Goal: Task Accomplishment & Management: Complete application form

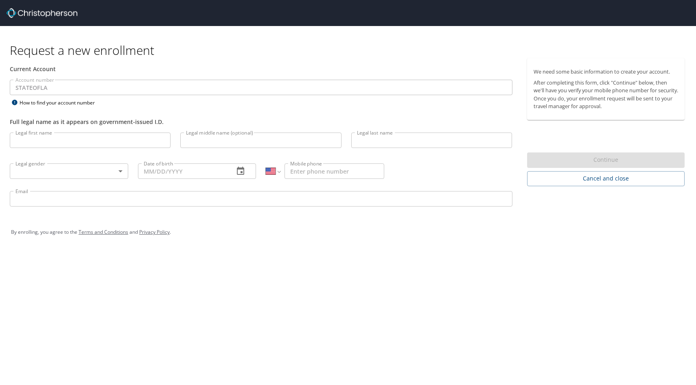
select select "US"
click at [40, 101] on div "How to find your account number" at bounding box center [61, 103] width 102 height 10
click at [100, 142] on input "Legal first name" at bounding box center [90, 140] width 161 height 15
click at [97, 125] on div "Full legal name as it appears on government-issued I.D." at bounding box center [261, 122] width 503 height 9
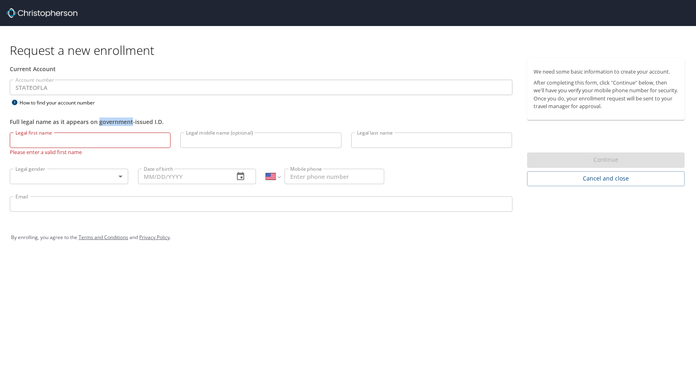
click at [97, 125] on div "Full legal name as it appears on government-issued I.D." at bounding box center [261, 122] width 503 height 9
click at [132, 183] on div "Legal gender ​ Legal gender" at bounding box center [69, 176] width 128 height 31
click at [54, 52] on h1 "Request a new enrollment" at bounding box center [350, 50] width 681 height 16
drag, startPoint x: 77, startPoint y: 56, endPoint x: 162, endPoint y: 56, distance: 84.3
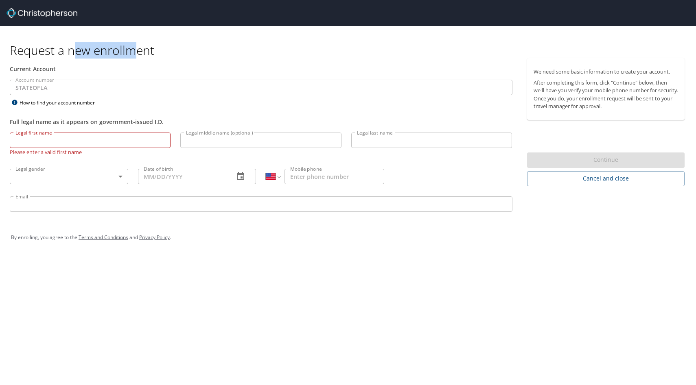
click at [162, 56] on h1 "Request a new enrollment" at bounding box center [350, 50] width 681 height 16
click at [121, 138] on input "Legal first name" at bounding box center [90, 140] width 161 height 15
type input "Huda"
click at [399, 144] on input "Legal last name" at bounding box center [431, 140] width 161 height 15
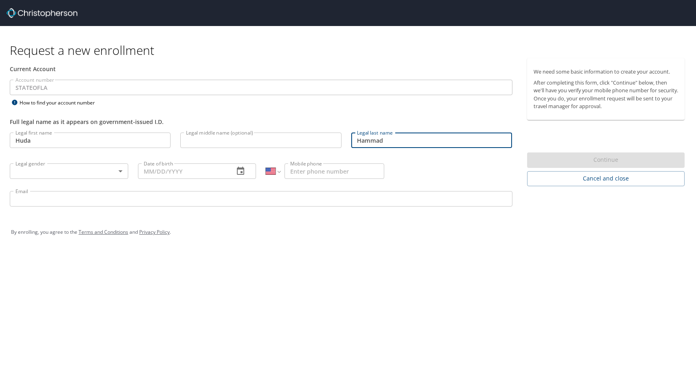
type input "Hammad"
click at [98, 169] on body "Request a new enrollment Current Account Account number STATEOFLA Account numbe…" at bounding box center [348, 192] width 696 height 385
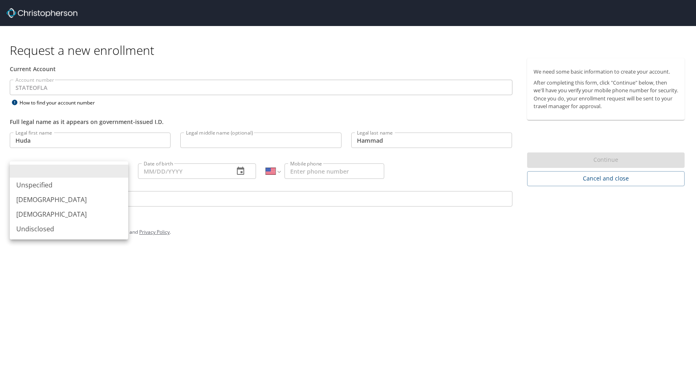
click at [85, 213] on li "[DEMOGRAPHIC_DATA]" at bounding box center [69, 214] width 118 height 15
type input "[DEMOGRAPHIC_DATA]"
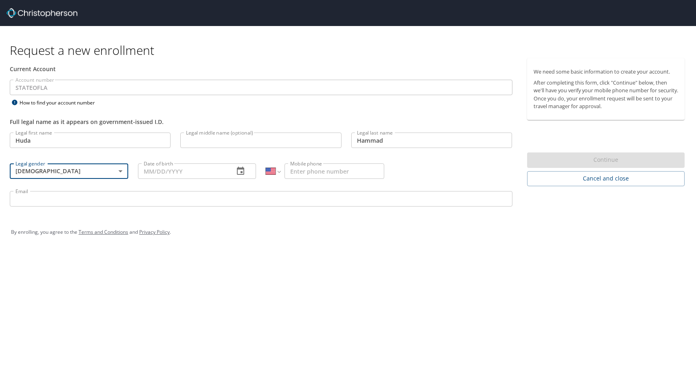
click at [165, 164] on input "Date of birth" at bounding box center [183, 171] width 90 height 15
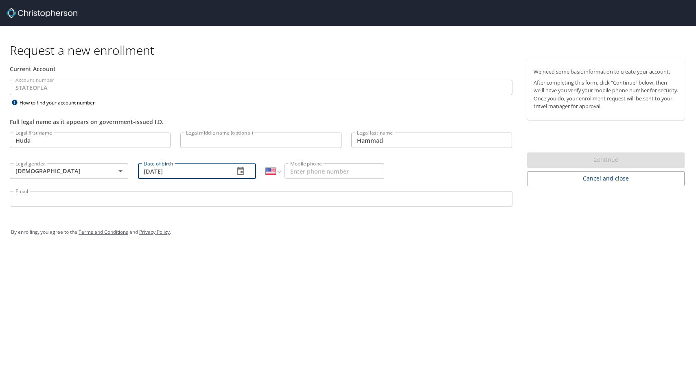
type input "[DATE]"
click at [287, 172] on input "Mobile phone" at bounding box center [335, 171] width 100 height 15
type input "[PHONE_NUMBER]"
click at [201, 204] on input "Email" at bounding box center [261, 198] width 503 height 15
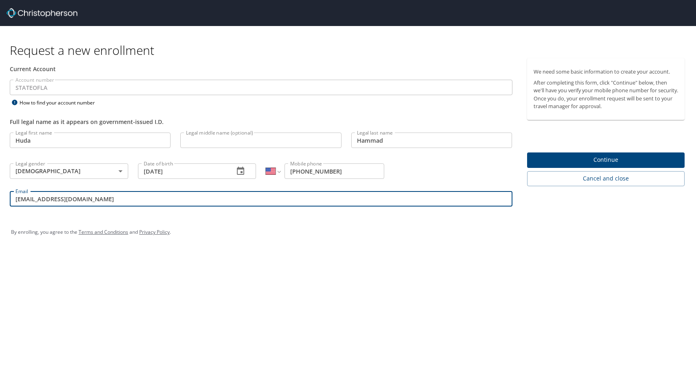
type input "[EMAIL_ADDRESS][DOMAIN_NAME]"
click at [546, 164] on span "Continue" at bounding box center [606, 160] width 145 height 10
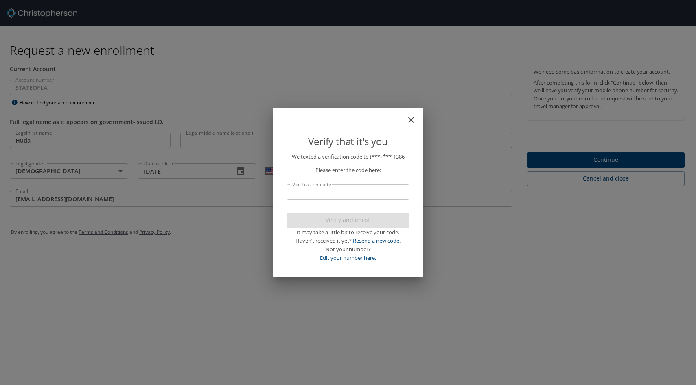
click at [369, 191] on input "Verification code" at bounding box center [348, 191] width 123 height 15
type input "0970"
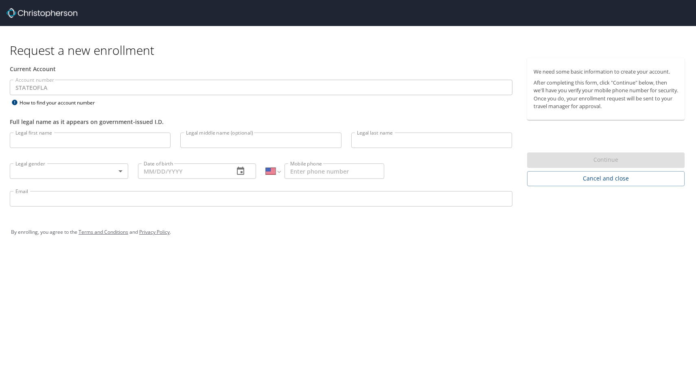
select select "US"
click at [131, 134] on input "Legal first name" at bounding box center [90, 140] width 161 height 15
type input "Huda"
click at [369, 134] on input "Legal last name" at bounding box center [431, 140] width 161 height 15
type input "Hammad"
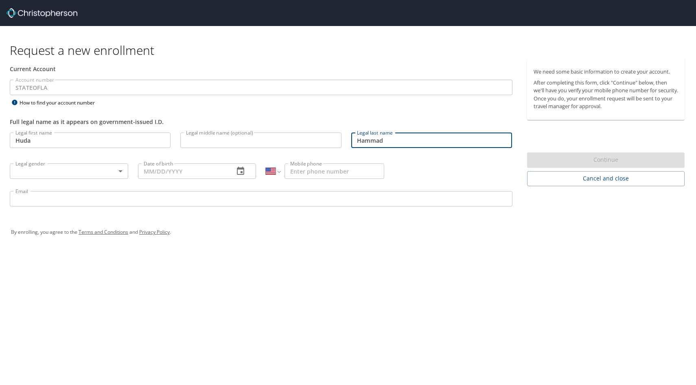
click at [67, 169] on body "Request a new enrollment Current Account Account number STATEOFLA Account numbe…" at bounding box center [348, 192] width 696 height 385
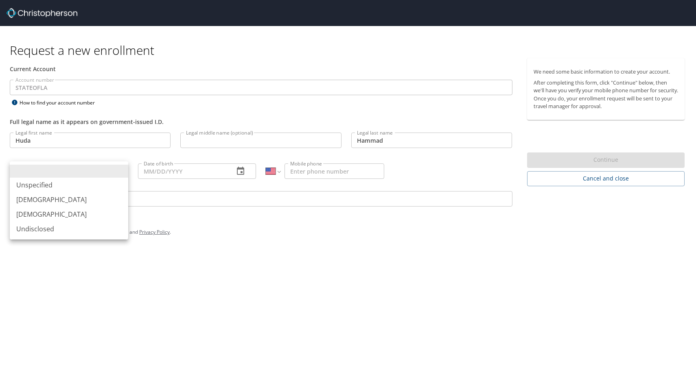
click at [66, 219] on li "[DEMOGRAPHIC_DATA]" at bounding box center [69, 214] width 118 height 15
type input "[DEMOGRAPHIC_DATA]"
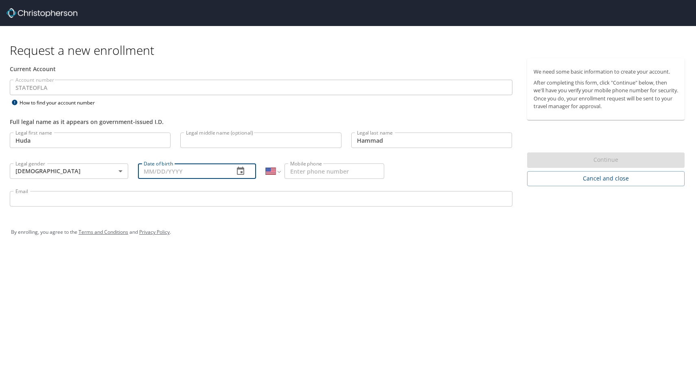
click at [175, 164] on input "Date of birth" at bounding box center [183, 171] width 90 height 15
type input "[DATE]"
click at [321, 175] on input "Mobile phone" at bounding box center [335, 171] width 100 height 15
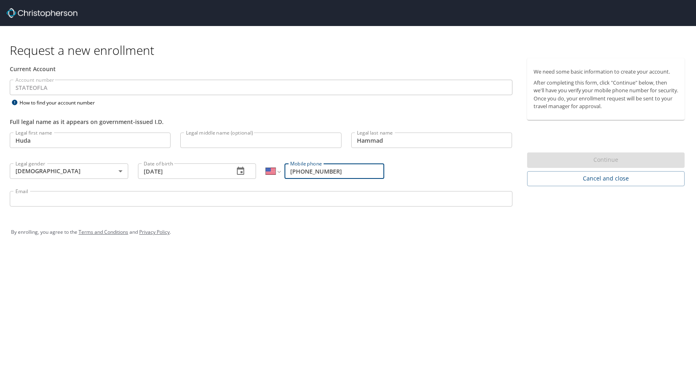
type input "[PHONE_NUMBER]"
click at [293, 195] on input "Email" at bounding box center [261, 198] width 503 height 15
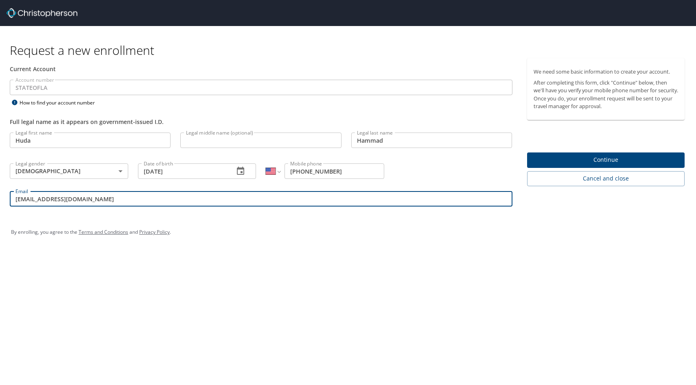
type input "[EMAIL_ADDRESS][DOMAIN_NAME]"
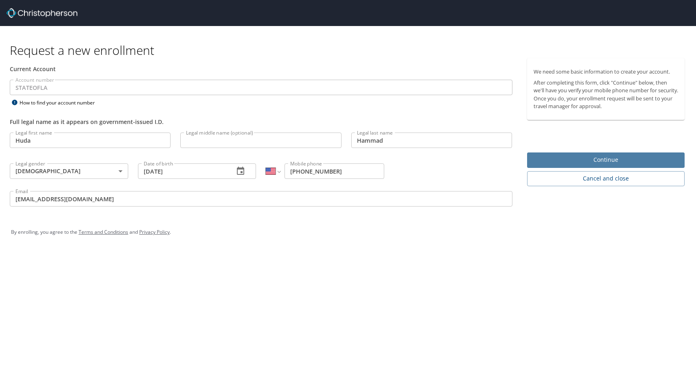
click at [626, 162] on span "Continue" at bounding box center [606, 160] width 145 height 10
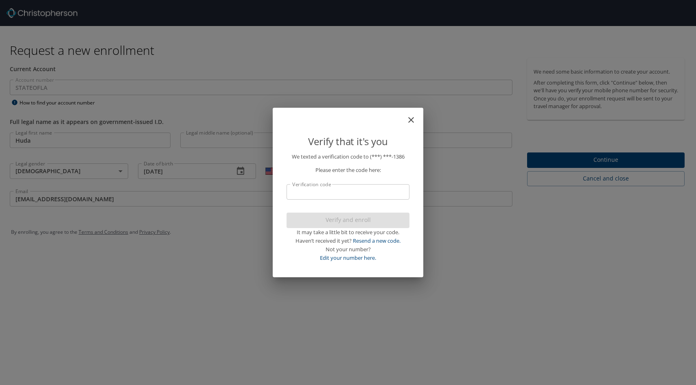
click at [336, 197] on input "Verification code" at bounding box center [348, 191] width 123 height 15
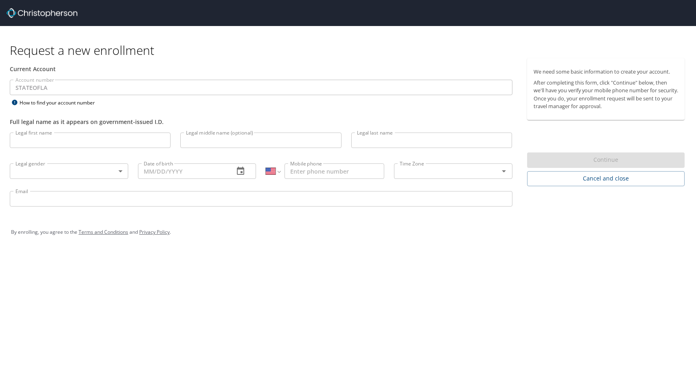
select select "US"
click at [262, 73] on div "Current Account" at bounding box center [261, 69] width 512 height 22
click at [140, 147] on input "Legal first name" at bounding box center [90, 140] width 161 height 15
type input "Huda"
click at [376, 136] on input "Legal last name" at bounding box center [431, 140] width 161 height 15
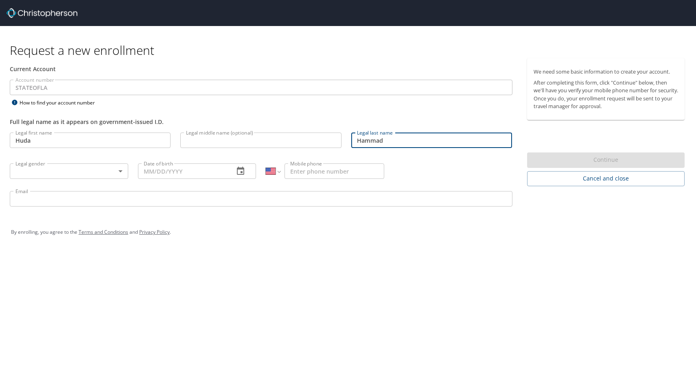
type input "Hammad"
click at [106, 173] on body "Request a new enrollment Current Account Account number STATEOFLA Account numbe…" at bounding box center [348, 192] width 696 height 385
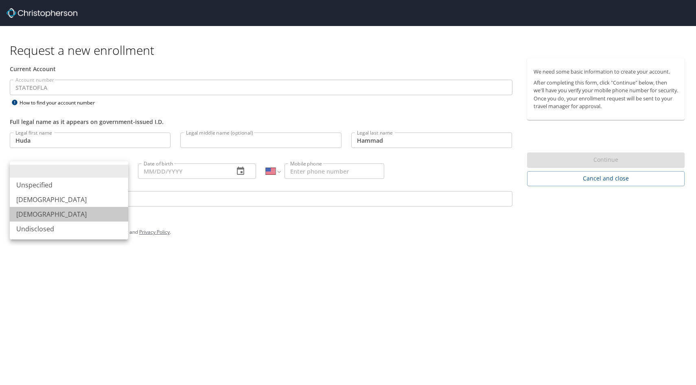
click at [90, 213] on li "[DEMOGRAPHIC_DATA]" at bounding box center [69, 214] width 118 height 15
type input "[DEMOGRAPHIC_DATA]"
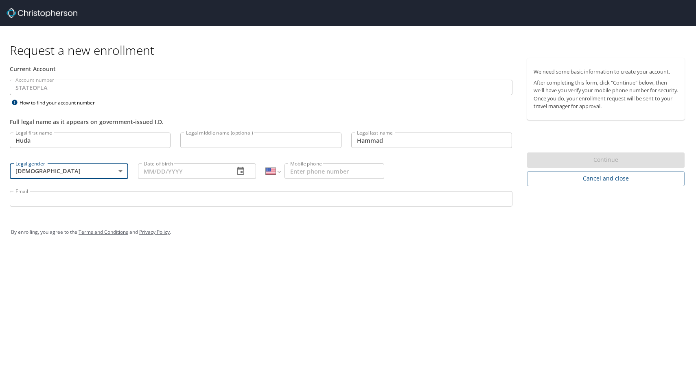
click at [161, 173] on input "Date of birth" at bounding box center [183, 171] width 90 height 15
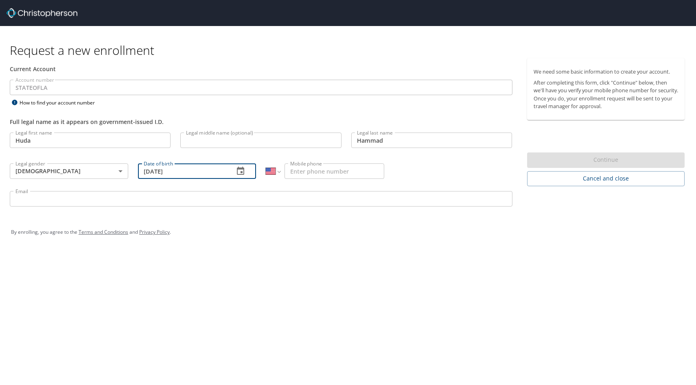
type input "[DATE]"
click at [316, 175] on input "Mobile phone" at bounding box center [335, 171] width 100 height 15
type input "[PHONE_NUMBER]"
click at [275, 197] on input "Email" at bounding box center [261, 198] width 503 height 15
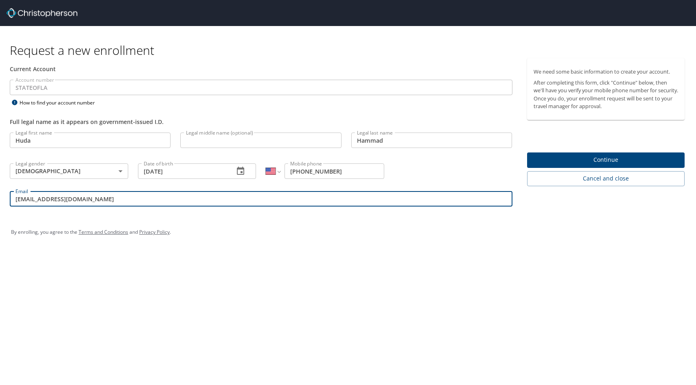
type input "hmhammad@uno.edu"
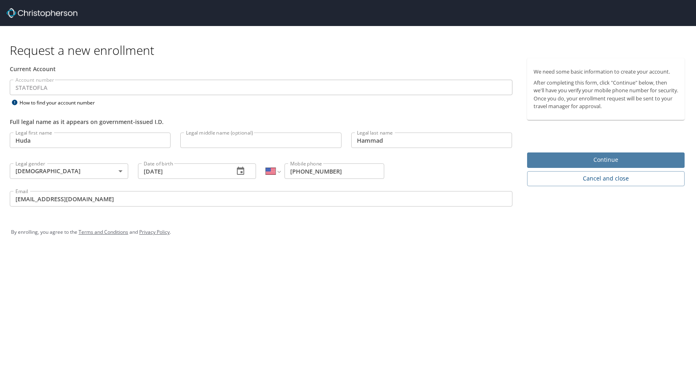
click at [621, 155] on span "Continue" at bounding box center [606, 160] width 145 height 10
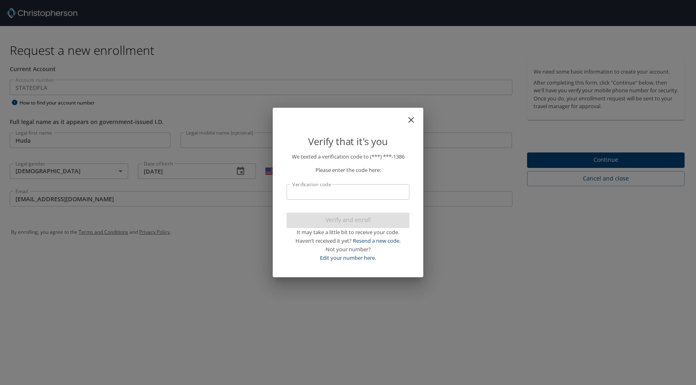
click at [366, 196] on input "Verification code" at bounding box center [348, 191] width 123 height 15
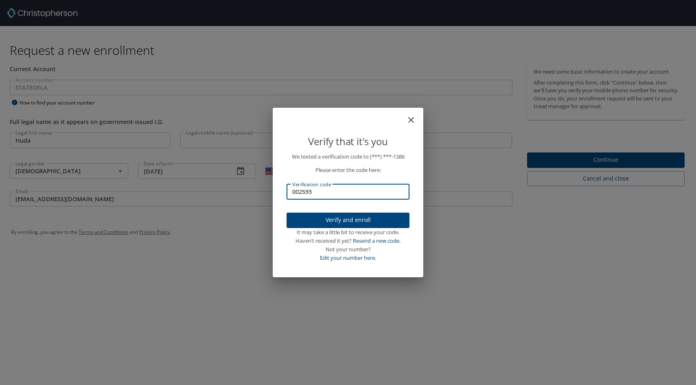
type input "002593"
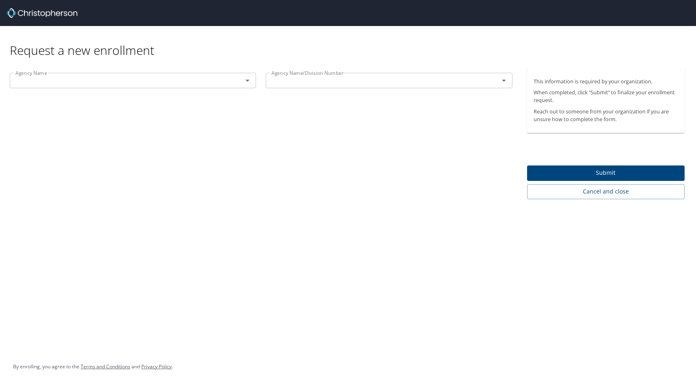
click at [250, 88] on div "Agency Name" at bounding box center [133, 80] width 246 height 15
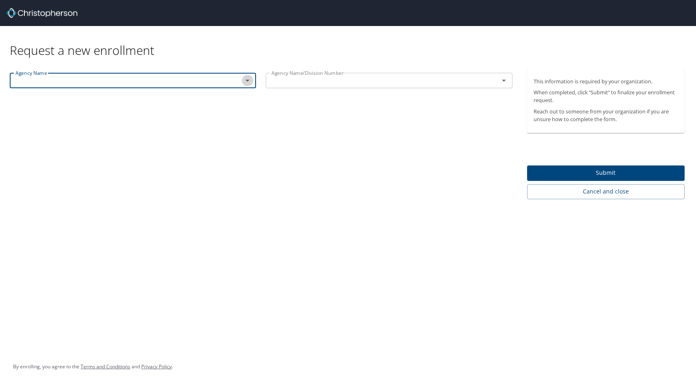
click at [245, 80] on icon "Open" at bounding box center [248, 81] width 10 height 10
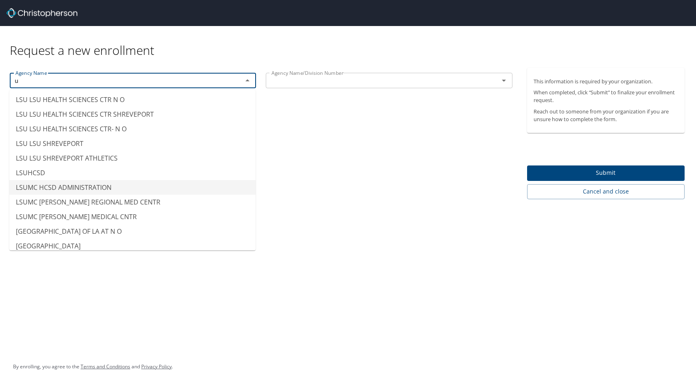
scroll to position [5, 0]
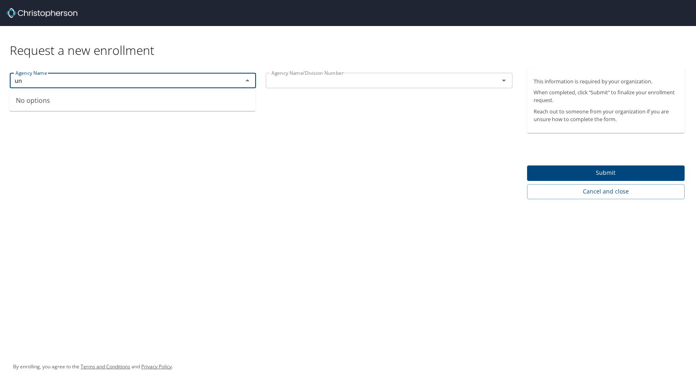
type input "u"
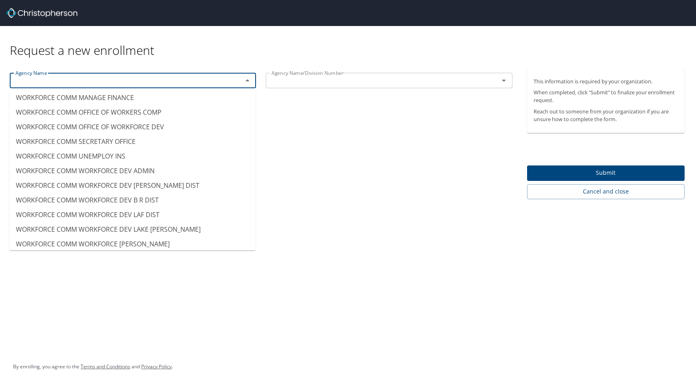
scroll to position [8300, 0]
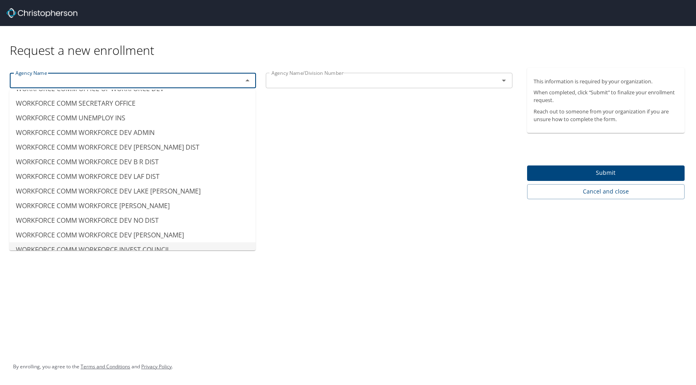
click at [136, 277] on div "Request a new enrollment Agency Name Agency Name Agency Name/Division Number Ag…" at bounding box center [348, 192] width 696 height 385
type input "WORKFORCE COMM WORKFORCE INVEST COUNCIL"
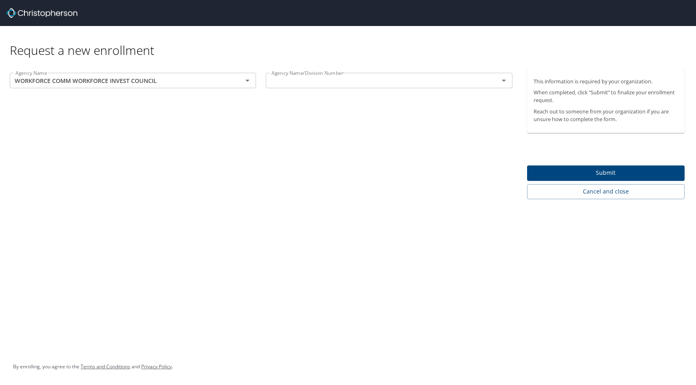
click at [344, 80] on input "text" at bounding box center [376, 80] width 217 height 11
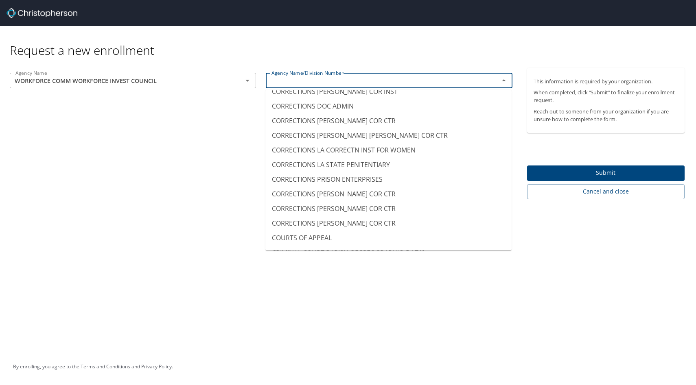
scroll to position [878, 0]
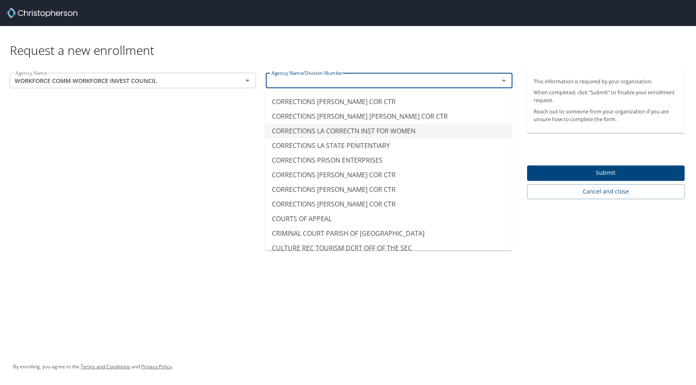
click at [206, 161] on div "Agency Name WORKFORCE COMM WORKFORCE INVEST COUNCIL Agency Name Agency Name/Div…" at bounding box center [261, 133] width 522 height 131
type input "CORRECTIONS LA CORRECTN INST FOR WOMEN"
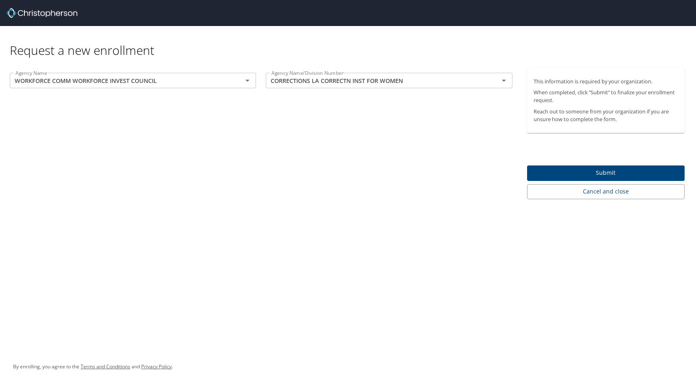
click at [543, 93] on p "When completed, click “Submit” to finalize your enrollment request." at bounding box center [606, 96] width 145 height 15
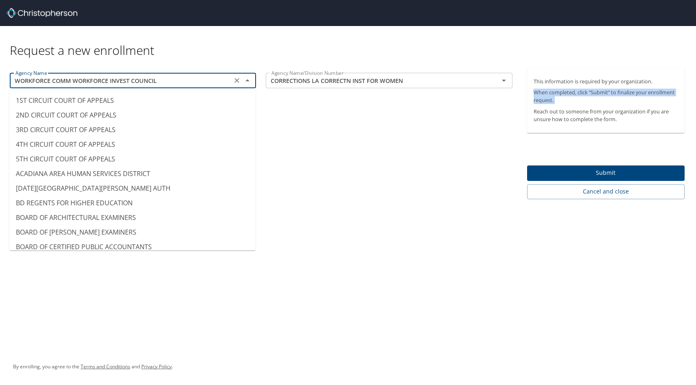
click at [206, 77] on input "WORKFORCE COMM WORKFORCE INVEST COUNCIL" at bounding box center [120, 80] width 217 height 11
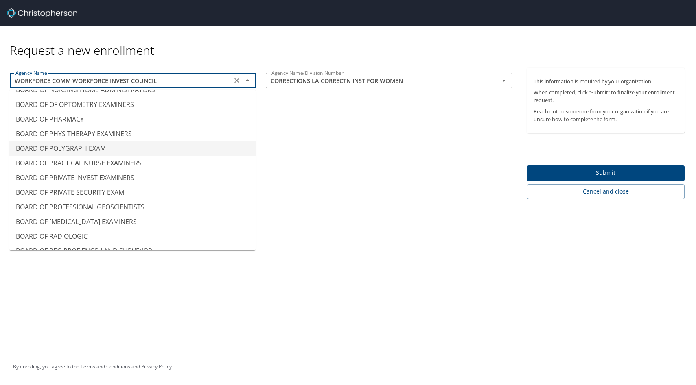
scroll to position [0, 0]
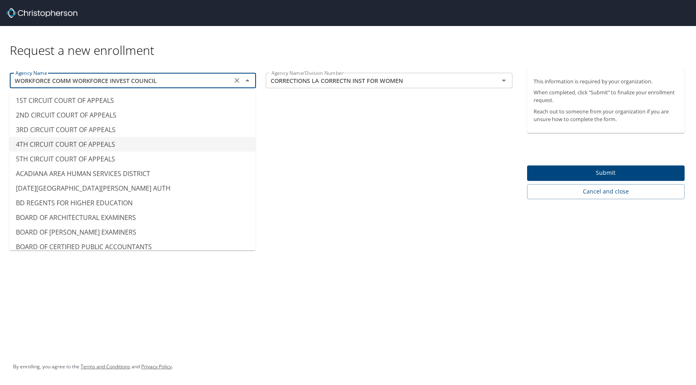
click at [332, 146] on div "Agency Name WORKFORCE COMM WORKFORCE INVEST COUNCIL Agency Name Agency Name/Div…" at bounding box center [261, 133] width 522 height 131
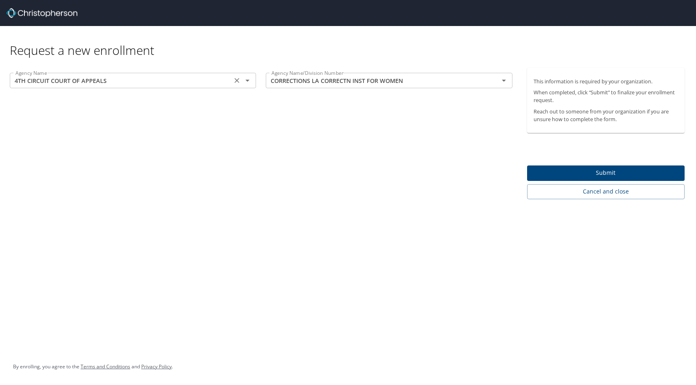
click at [209, 83] on input "4TH CIRCUIT COURT OF APPEALS" at bounding box center [120, 80] width 217 height 11
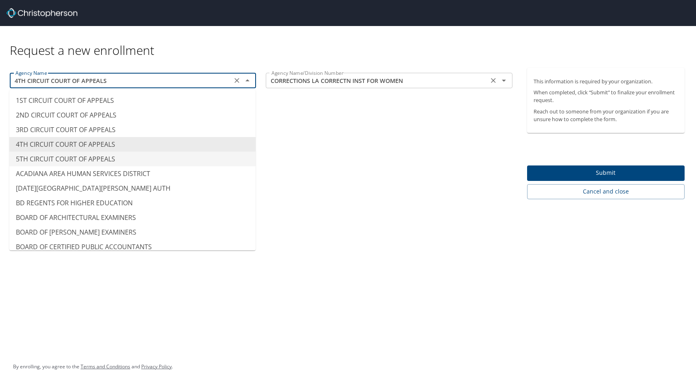
type input "5TH CIRCUIT COURT OF APPEALS"
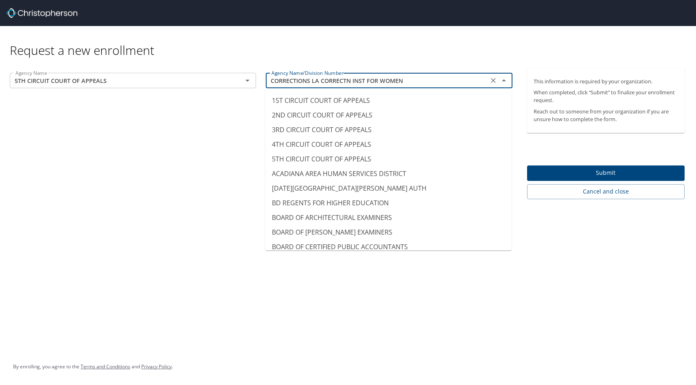
click at [298, 84] on input "CORRECTIONS LA CORRECTN INST FOR WOMEN" at bounding box center [376, 80] width 217 height 11
type input "5TH CIRCUIT COURT OF APPEALS"
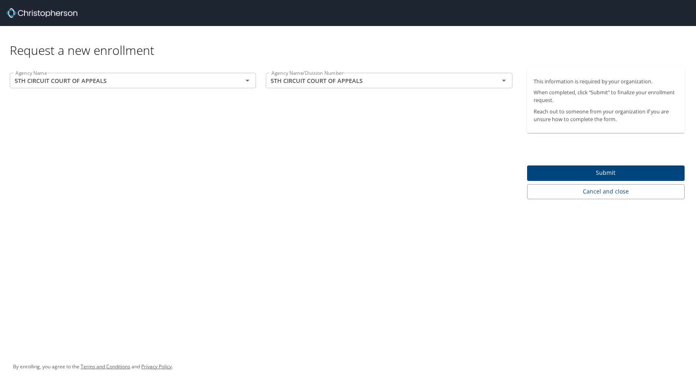
click at [217, 103] on div "Agency Name 5TH CIRCUIT COURT OF APPEALS Agency Name Agency Name/Division Numbe…" at bounding box center [261, 133] width 522 height 131
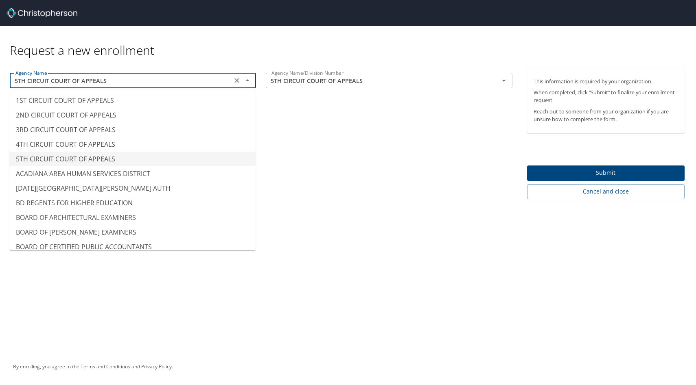
click at [215, 83] on input "5TH CIRCUIT COURT OF APPEALS" at bounding box center [120, 80] width 217 height 11
type input "1ST CIRCUIT COURT OF APPEALS"
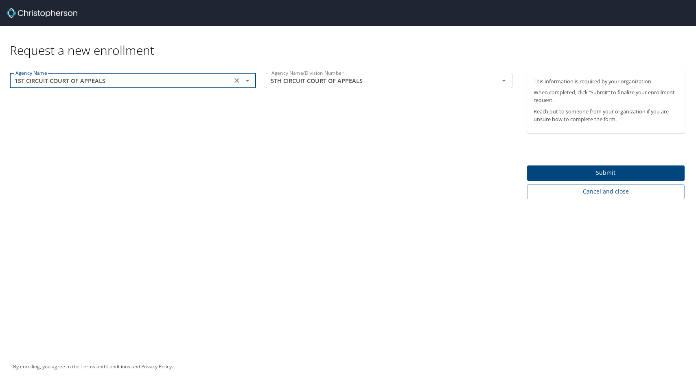
click at [255, 151] on div "Agency Name 1ST CIRCUIT COURT OF APPEALS Agency Name Agency Name/Division Numbe…" at bounding box center [261, 133] width 522 height 131
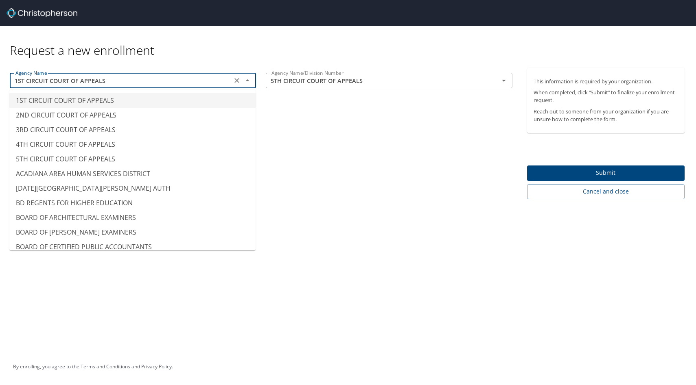
click at [190, 83] on input "1ST CIRCUIT COURT OF APPEALS" at bounding box center [120, 80] width 217 height 11
click at [321, 76] on input "5TH CIRCUIT COURT OF APPEALS" at bounding box center [376, 80] width 217 height 11
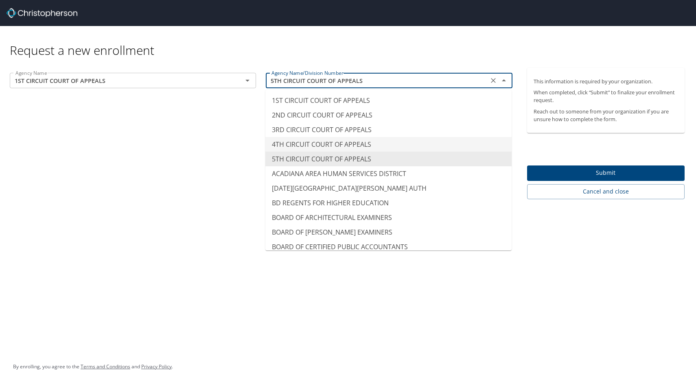
type input "3RD CIRCUIT COURT OF APPEALS"
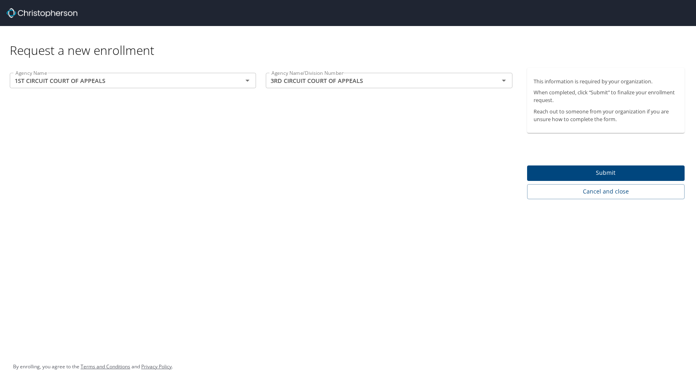
click at [226, 111] on div "Agency Name 1ST CIRCUIT COURT OF APPEALS Agency Name Agency Name/Division Numbe…" at bounding box center [261, 133] width 522 height 131
